Goal: Information Seeking & Learning: Learn about a topic

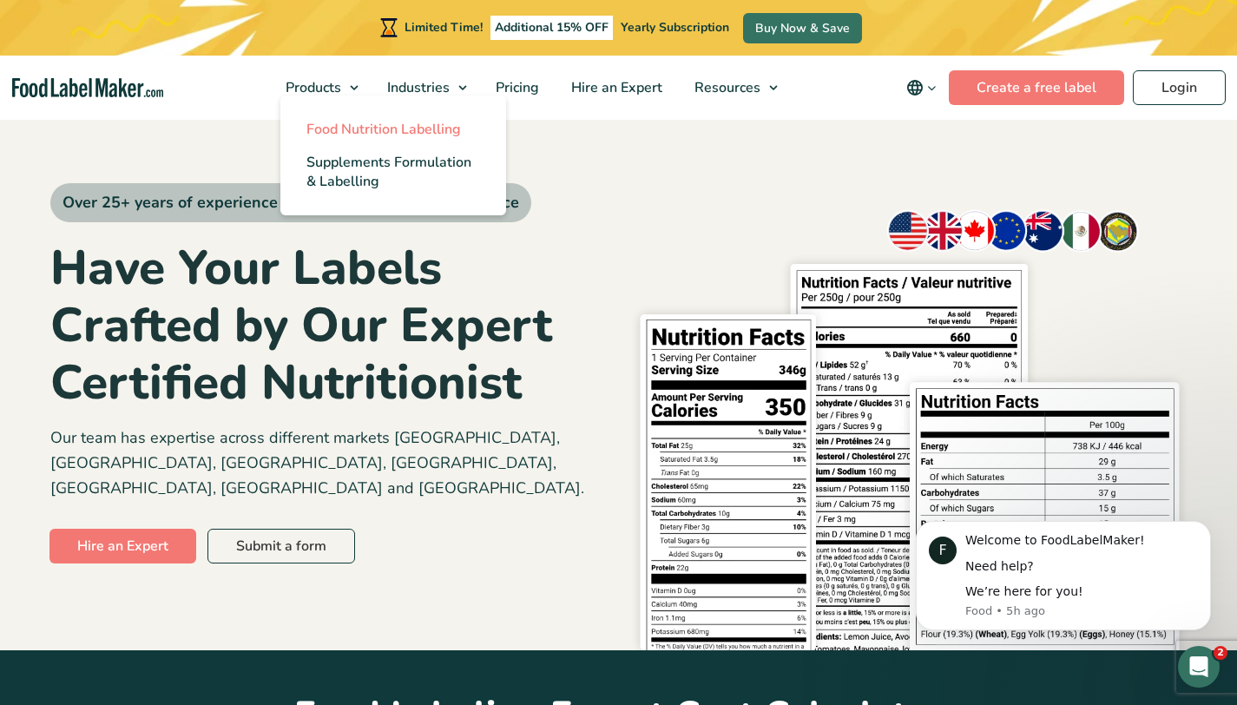
click at [346, 133] on span "Food Nutrition Labelling" at bounding box center [383, 129] width 155 height 19
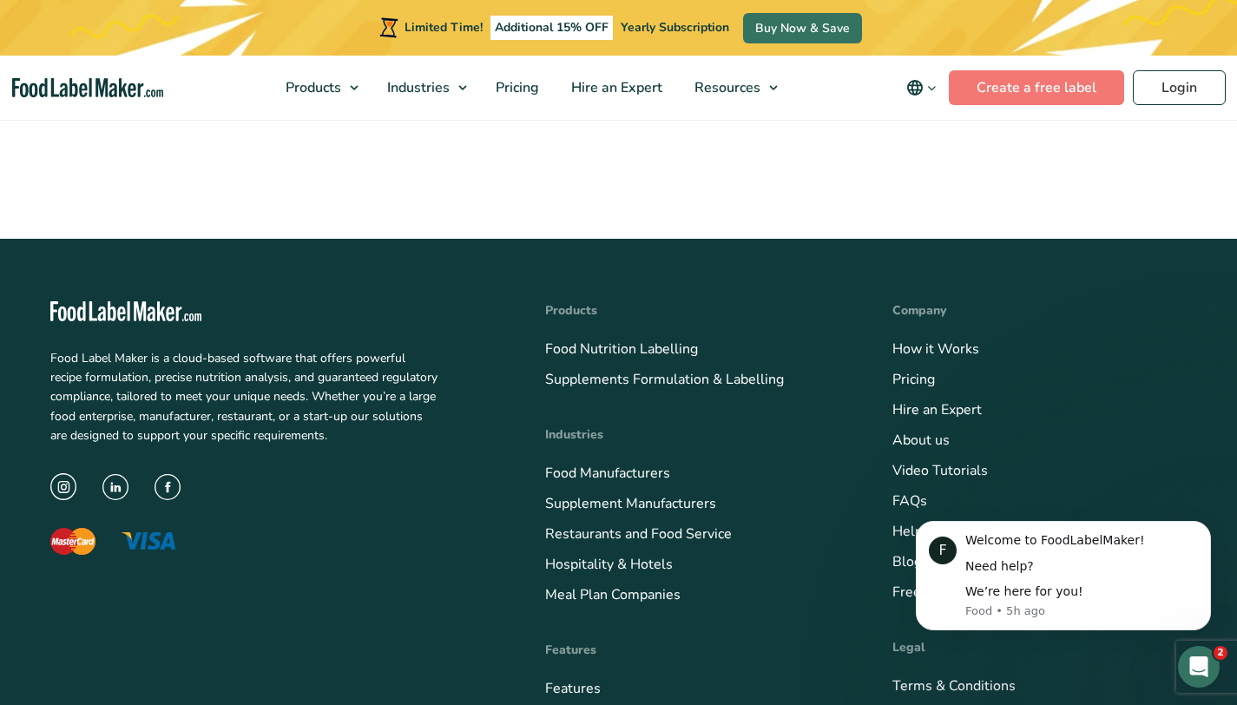
scroll to position [5811, 0]
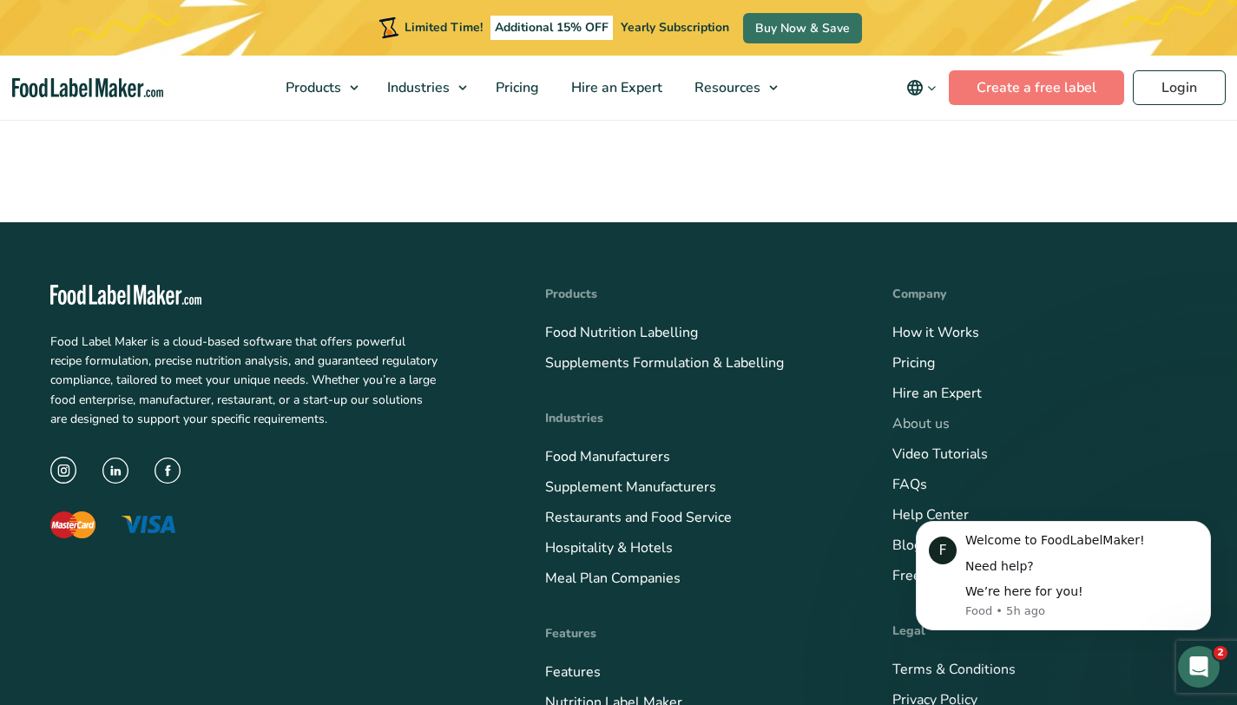
click at [918, 414] on link "About us" at bounding box center [920, 423] width 57 height 19
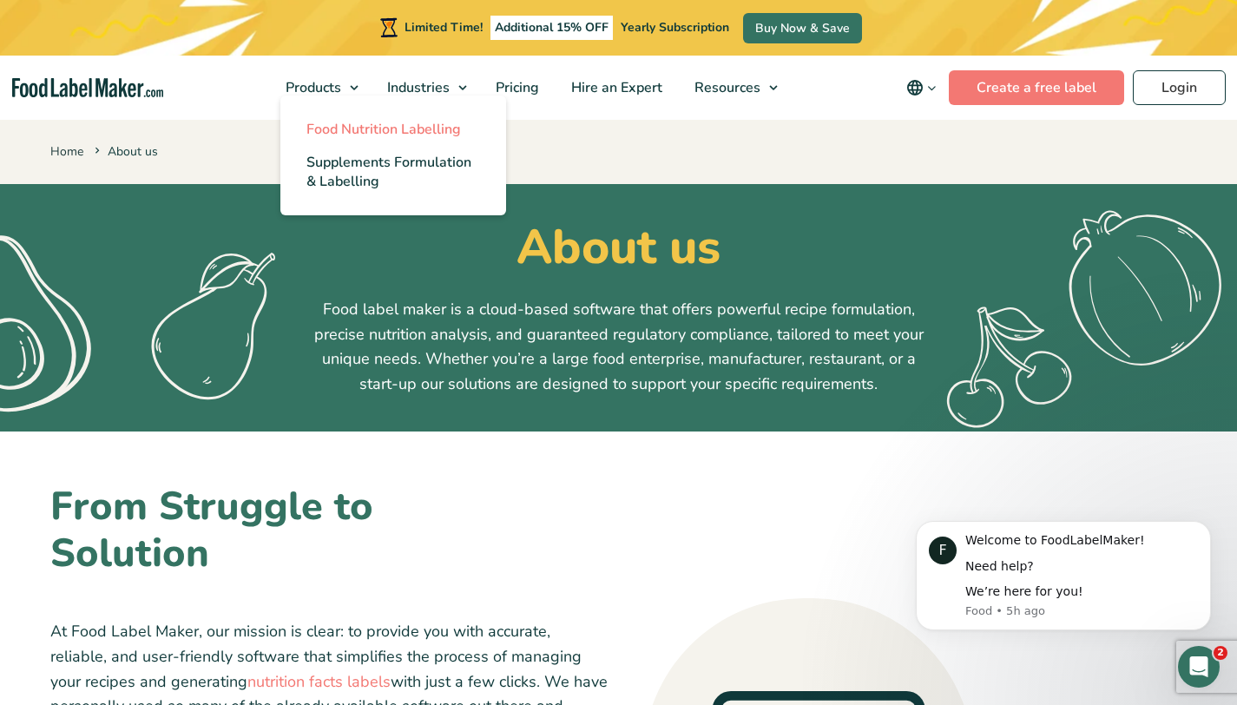
click at [318, 140] on link "Food Nutrition Labelling" at bounding box center [393, 129] width 226 height 33
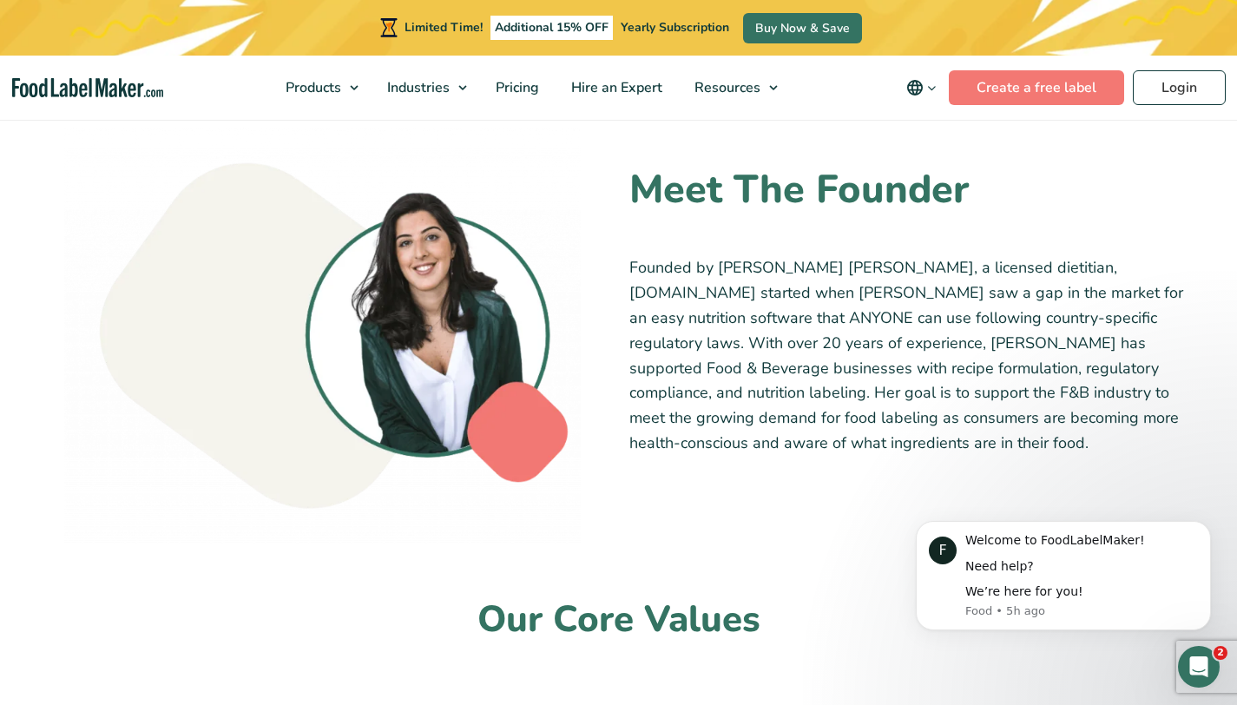
scroll to position [1018, 0]
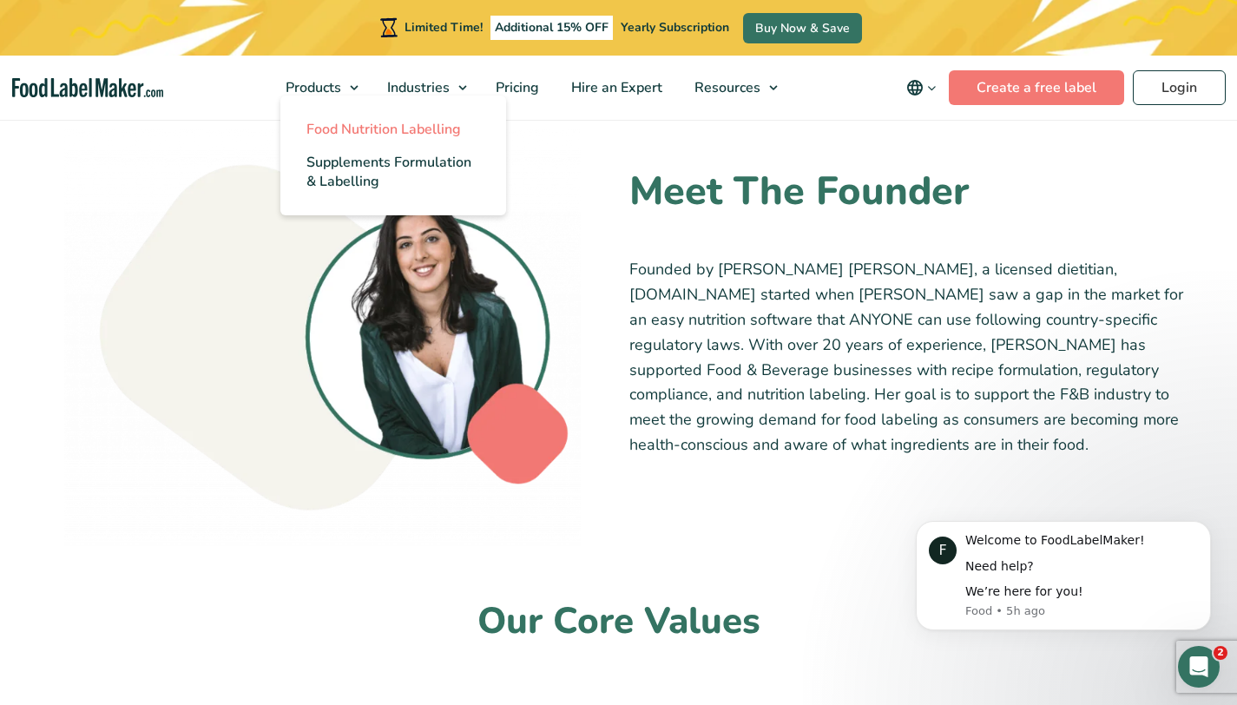
click at [340, 135] on span "Food Nutrition Labelling" at bounding box center [383, 129] width 155 height 19
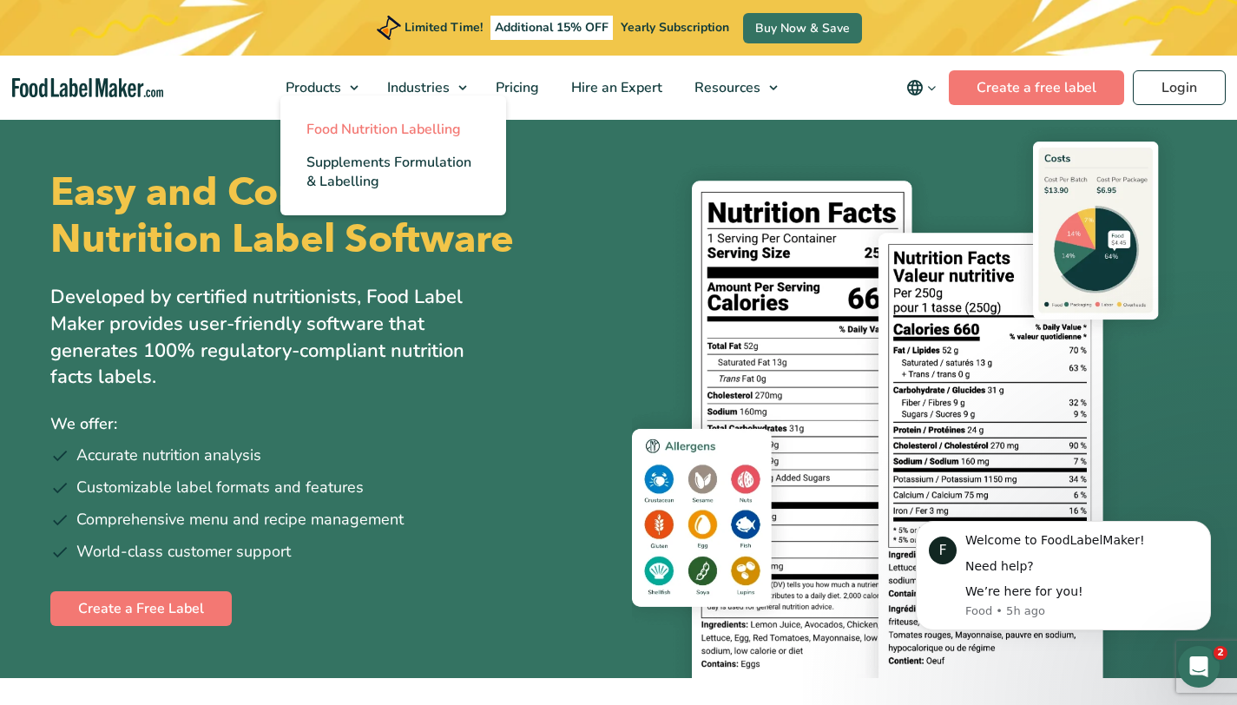
click at [332, 120] on span "Food Nutrition Labelling" at bounding box center [383, 129] width 155 height 19
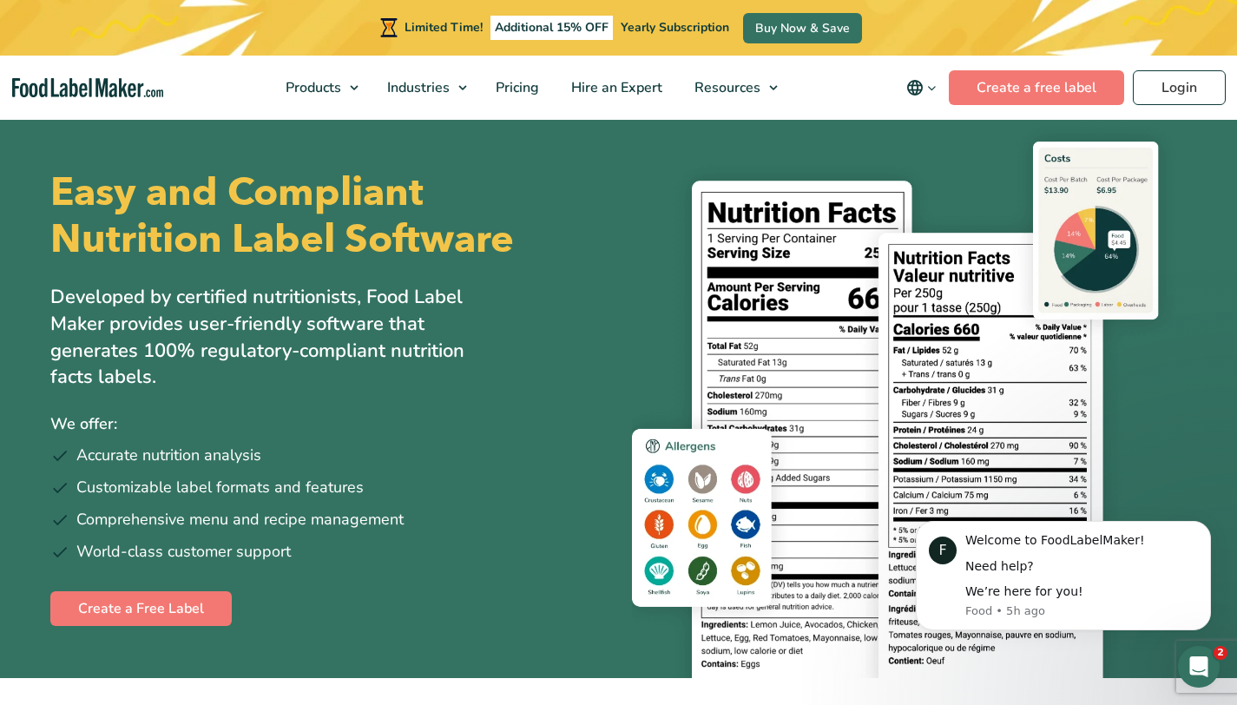
click at [109, 86] on img "main navigation" at bounding box center [87, 88] width 151 height 20
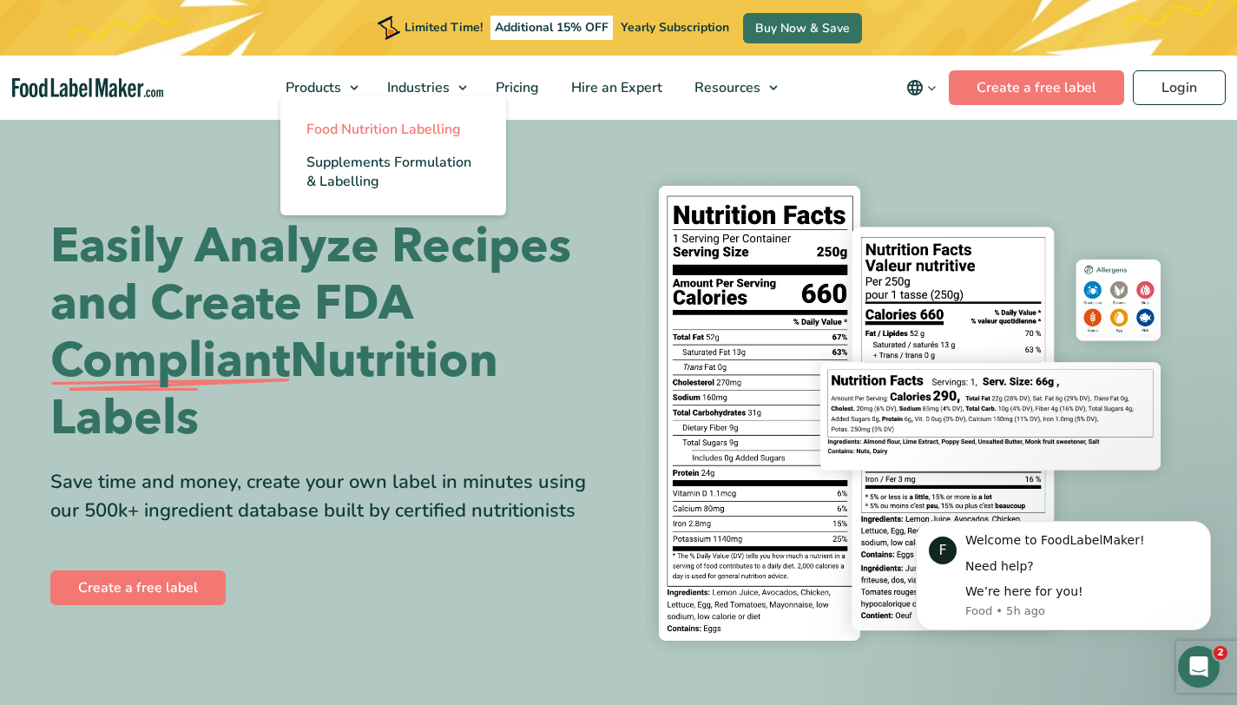
click at [334, 127] on span "Food Nutrition Labelling" at bounding box center [383, 129] width 155 height 19
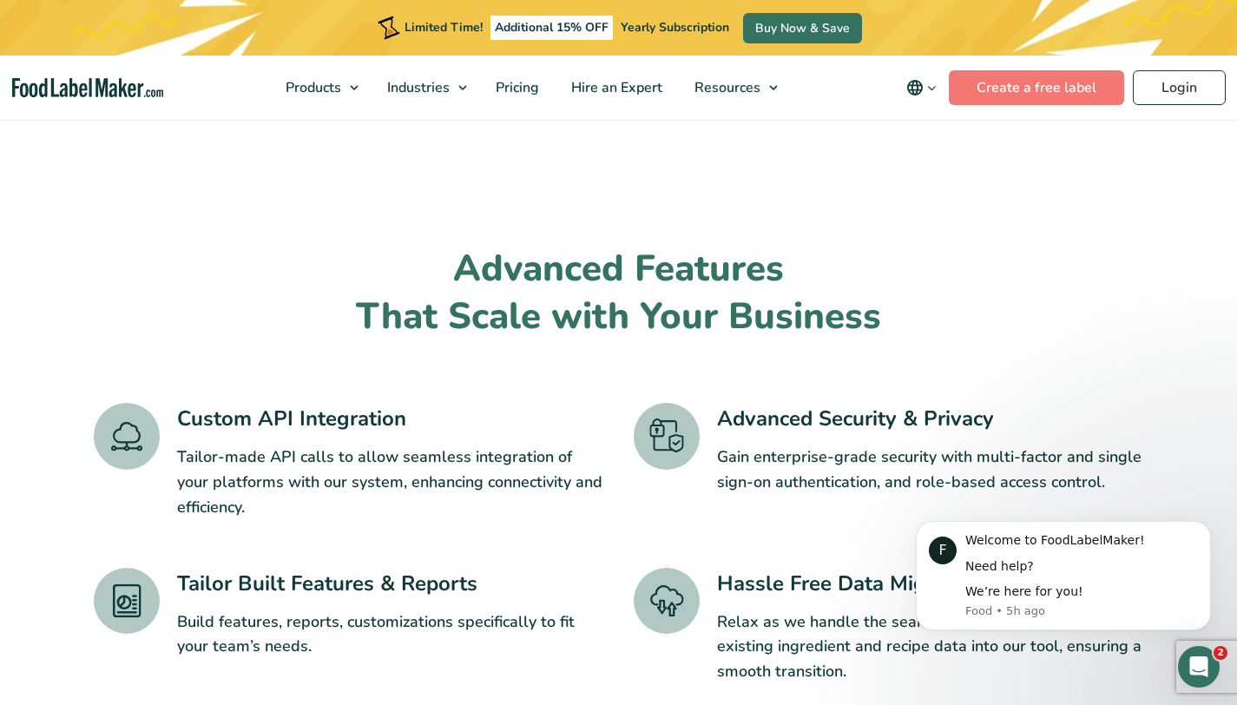
scroll to position [2471, 0]
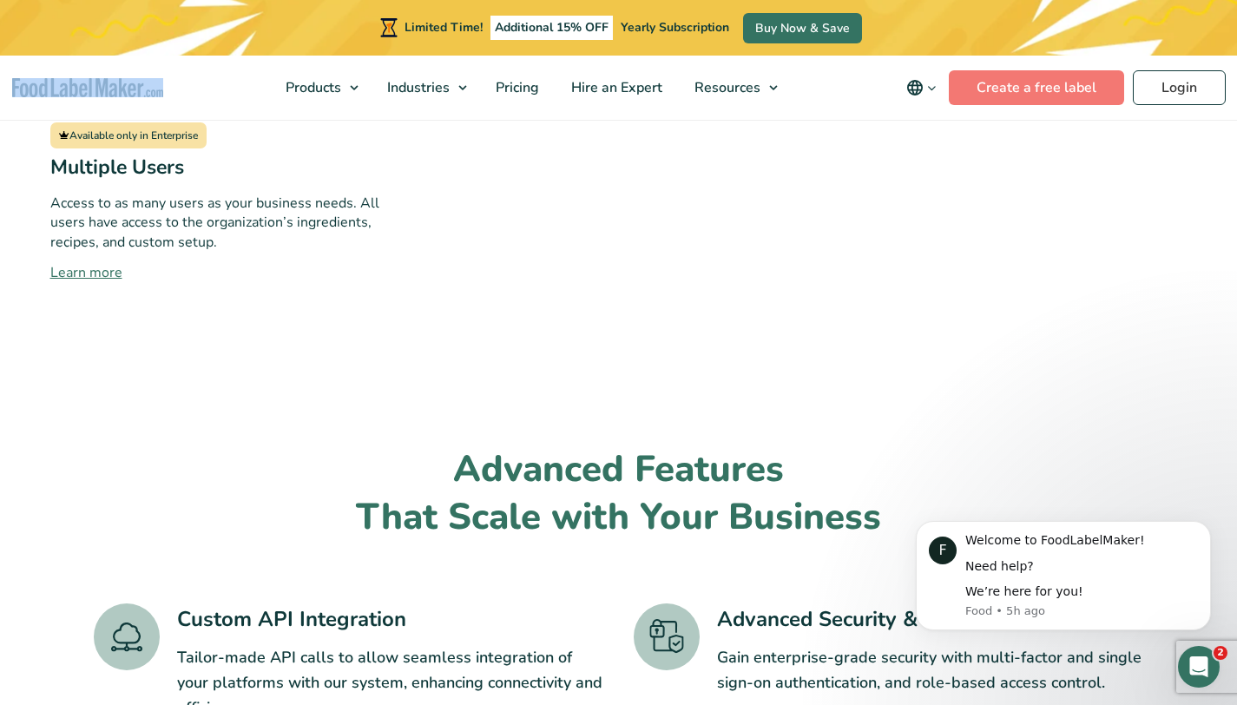
drag, startPoint x: 167, startPoint y: 92, endPoint x: 15, endPoint y: 86, distance: 152.0
click at [15, 86] on nav "Products Food Nutrition Labelling Supplements Formulation & Labelling Industrie…" at bounding box center [618, 88] width 1237 height 64
copy link "main navigation"
click at [100, 85] on img "main navigation" at bounding box center [87, 88] width 151 height 20
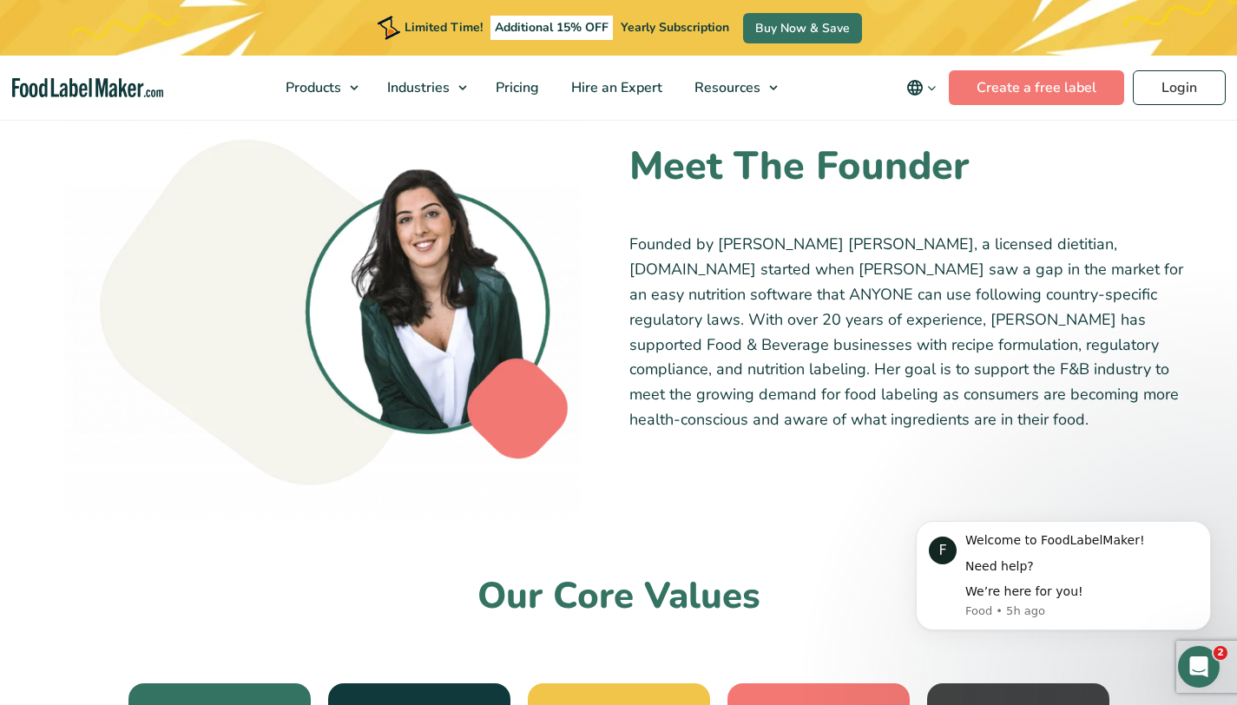
scroll to position [1045, 0]
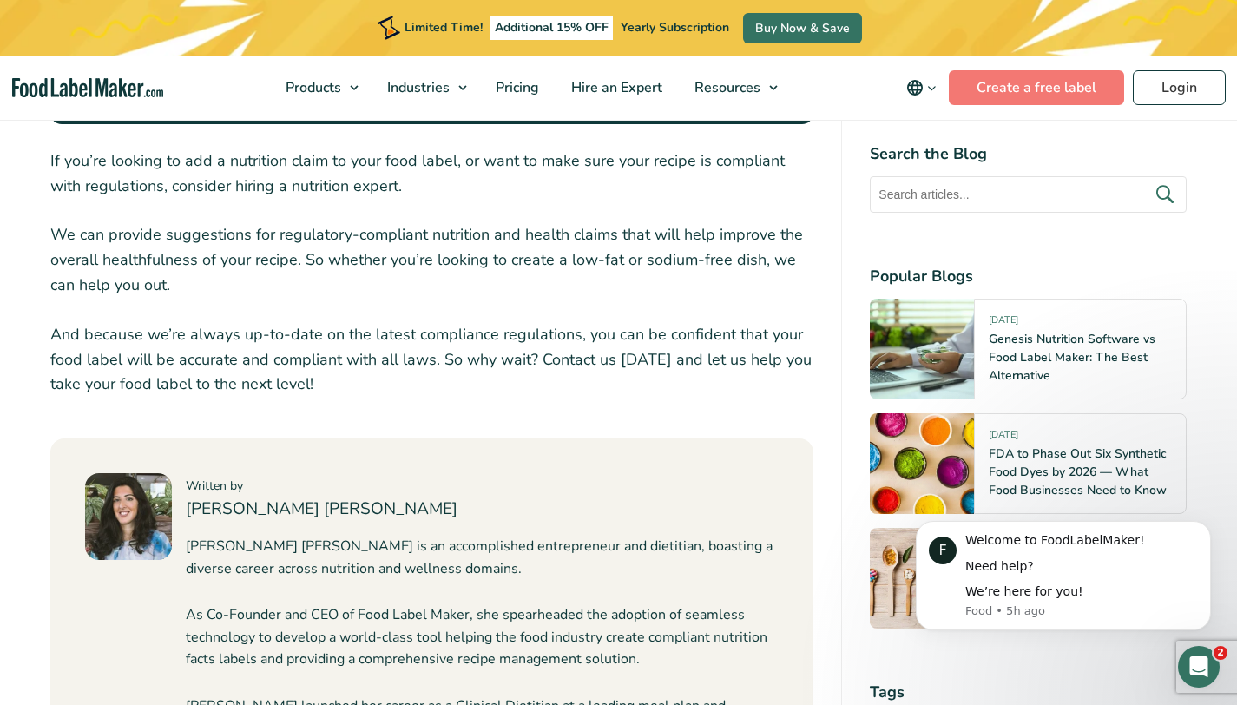
scroll to position [1682, 0]
